Goal: Task Accomplishment & Management: Manage account settings

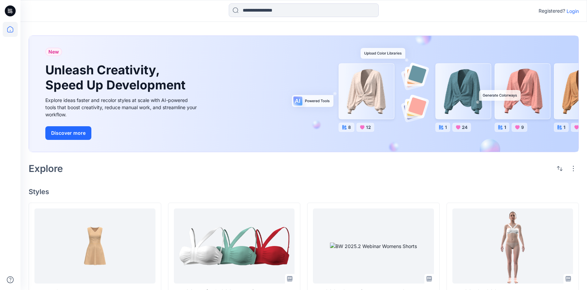
click at [571, 15] on div "Registered? Login" at bounding box center [303, 10] width 566 height 15
click at [572, 9] on p "Login" at bounding box center [573, 11] width 12 height 7
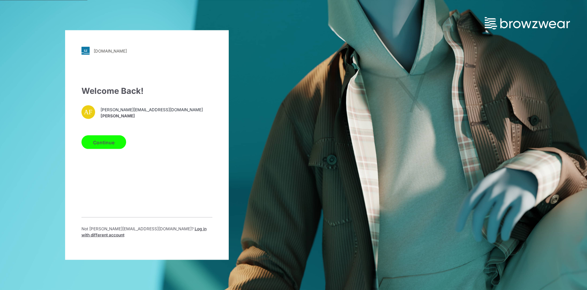
click at [100, 141] on button "Continue" at bounding box center [104, 142] width 45 height 14
click at [108, 149] on button "Continue" at bounding box center [104, 142] width 45 height 14
click at [106, 143] on button "Continue" at bounding box center [104, 142] width 45 height 14
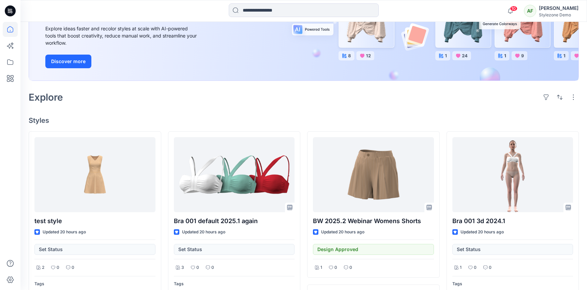
scroll to position [152, 0]
